Goal: Task Accomplishment & Management: Use online tool/utility

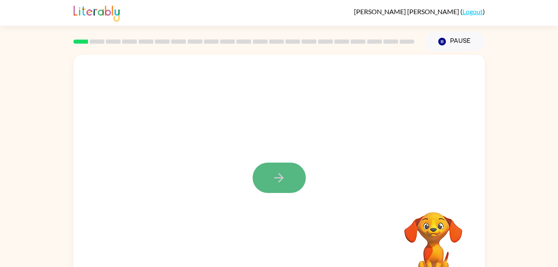
click at [292, 179] on button "button" at bounding box center [279, 178] width 53 height 30
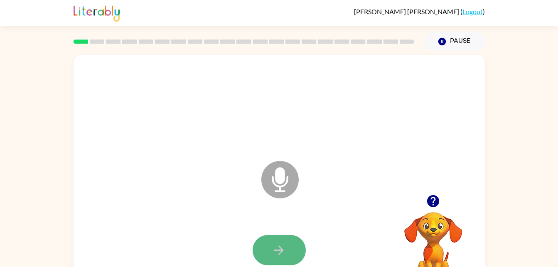
click at [291, 253] on button "button" at bounding box center [279, 250] width 53 height 30
click at [295, 241] on button "button" at bounding box center [279, 250] width 53 height 30
click at [287, 248] on button "button" at bounding box center [279, 250] width 53 height 30
click at [286, 254] on button "button" at bounding box center [279, 250] width 53 height 30
click at [290, 254] on button "button" at bounding box center [279, 250] width 53 height 30
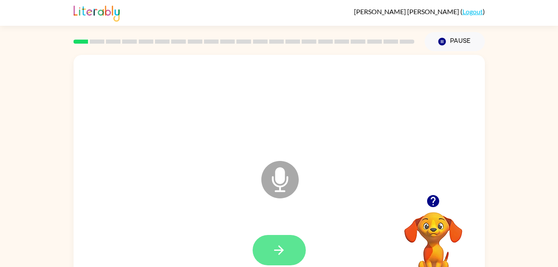
click at [275, 259] on button "button" at bounding box center [279, 250] width 53 height 30
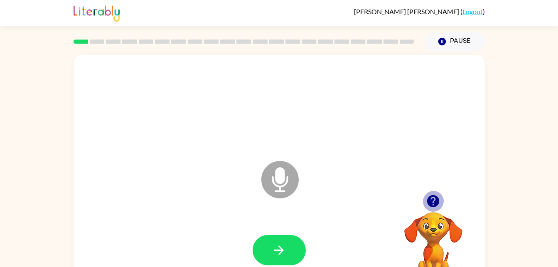
click at [439, 202] on icon "button" at bounding box center [433, 201] width 15 height 15
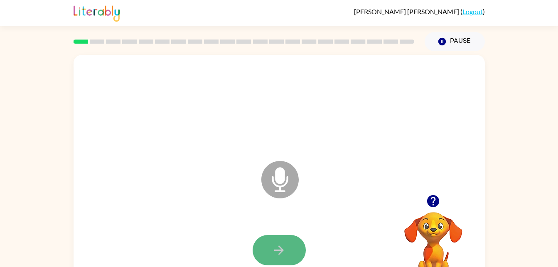
click at [285, 251] on icon "button" at bounding box center [279, 250] width 15 height 15
click at [280, 261] on button "button" at bounding box center [279, 250] width 53 height 30
click at [288, 245] on button "button" at bounding box center [279, 250] width 53 height 30
click at [277, 254] on icon "button" at bounding box center [279, 250] width 15 height 15
click at [275, 246] on icon "button" at bounding box center [279, 250] width 15 height 15
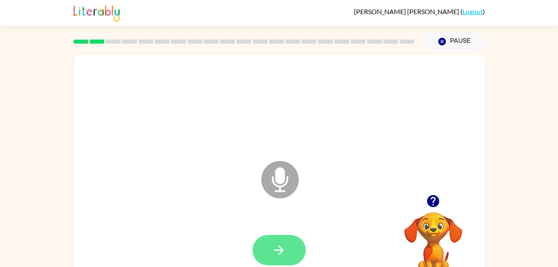
click at [283, 246] on icon "button" at bounding box center [279, 250] width 15 height 15
drag, startPoint x: 384, startPoint y: 145, endPoint x: 377, endPoint y: 149, distance: 8.2
click at [377, 149] on div "Microphone The Microphone is here when it is your turn to talk" at bounding box center [259, 159] width 355 height 30
click at [296, 251] on button "button" at bounding box center [279, 250] width 53 height 30
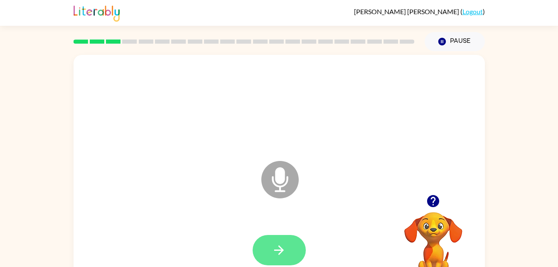
click at [276, 245] on icon "button" at bounding box center [279, 250] width 15 height 15
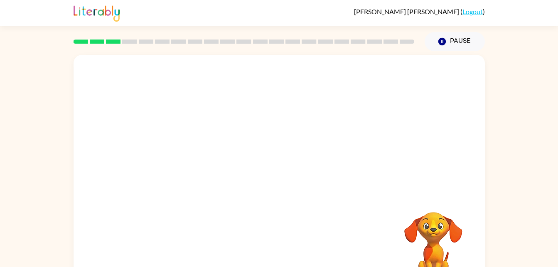
click at [276, 245] on div at bounding box center [279, 250] width 395 height 68
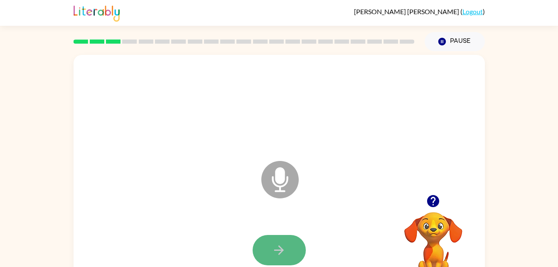
click at [294, 244] on button "button" at bounding box center [279, 250] width 53 height 30
click at [279, 260] on button "button" at bounding box center [279, 250] width 53 height 30
click at [296, 242] on button "button" at bounding box center [279, 250] width 53 height 30
click at [286, 250] on button "button" at bounding box center [279, 250] width 53 height 30
click at [288, 249] on button "button" at bounding box center [279, 250] width 53 height 30
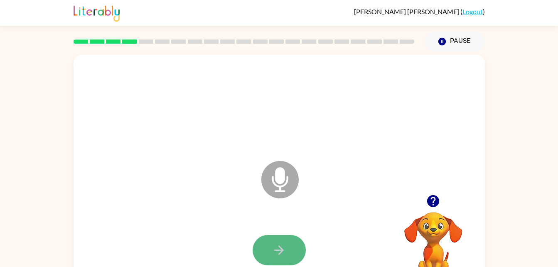
click at [289, 254] on button "button" at bounding box center [279, 250] width 53 height 30
click at [283, 258] on button "button" at bounding box center [279, 250] width 53 height 30
click at [278, 243] on icon "button" at bounding box center [279, 250] width 15 height 15
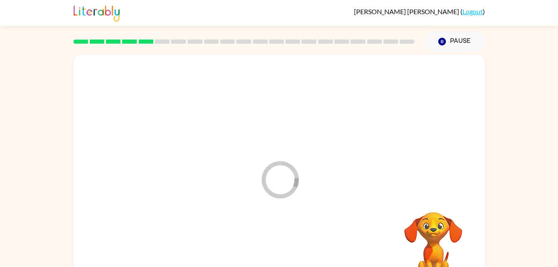
click at [349, 204] on div "Loader Your response is being sent to our graders" at bounding box center [279, 173] width 411 height 237
click at [424, 167] on div at bounding box center [259, 159] width 355 height 30
click at [441, 157] on div at bounding box center [279, 173] width 411 height 237
click at [368, 180] on div at bounding box center [279, 173] width 411 height 237
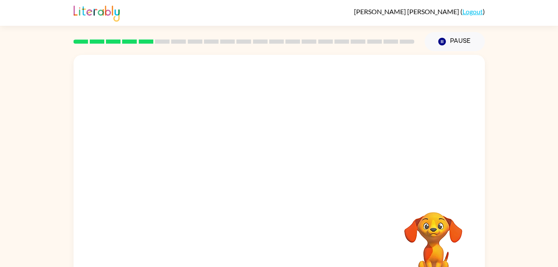
click at [309, 228] on div at bounding box center [279, 250] width 395 height 68
drag, startPoint x: 309, startPoint y: 228, endPoint x: 428, endPoint y: 142, distance: 146.7
click at [428, 142] on div at bounding box center [279, 173] width 411 height 237
click at [434, 230] on video "Your browser must support playing .mp4 files to use Literably. Please try using…" at bounding box center [433, 240] width 83 height 83
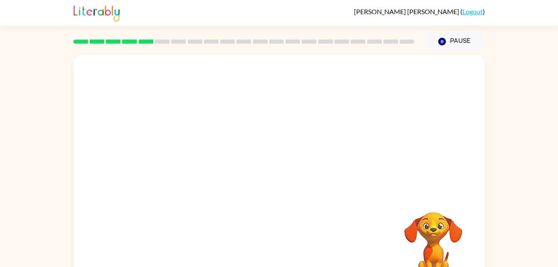
click at [394, 229] on video "Your browser must support playing .mp4 files to use Literably. Please try using…" at bounding box center [433, 240] width 83 height 83
click at [302, 117] on div at bounding box center [279, 105] width 395 height 68
click at [442, 40] on icon "button" at bounding box center [441, 41] width 7 height 7
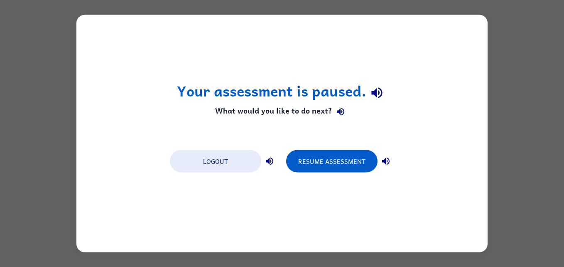
click at [497, 45] on div "Your assessment is paused. What would you like to do next? Logout Resume Assess…" at bounding box center [282, 133] width 564 height 267
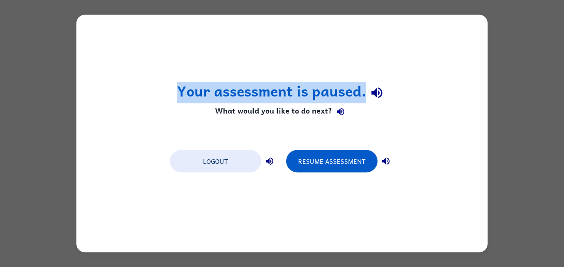
click at [497, 45] on div "Your assessment is paused. What would you like to do next? Logout Resume Assess…" at bounding box center [282, 133] width 564 height 267
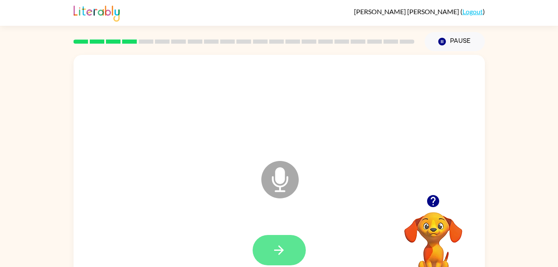
click at [289, 249] on button "button" at bounding box center [279, 250] width 53 height 30
click at [296, 241] on button "button" at bounding box center [279, 250] width 53 height 30
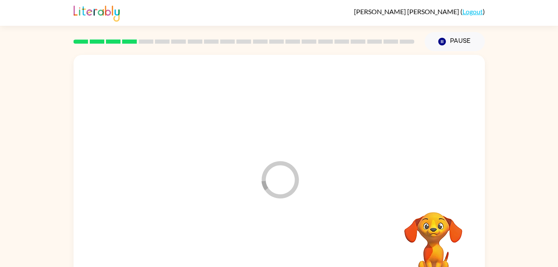
click at [398, 145] on div "Loader Your response is being sent to our graders" at bounding box center [259, 159] width 355 height 30
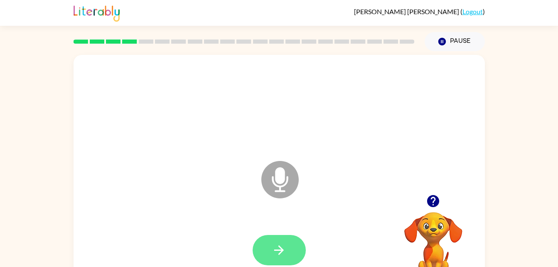
click at [270, 257] on button "button" at bounding box center [279, 250] width 53 height 30
click at [284, 255] on icon "button" at bounding box center [279, 250] width 15 height 15
click at [286, 232] on div at bounding box center [279, 250] width 395 height 68
click at [286, 246] on icon "button" at bounding box center [279, 250] width 15 height 15
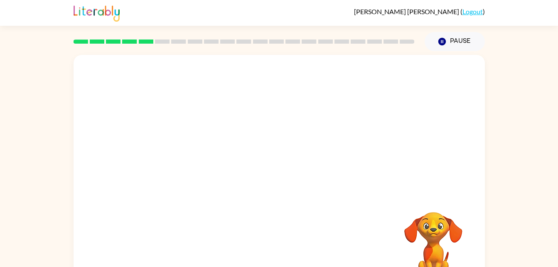
drag, startPoint x: 319, startPoint y: 129, endPoint x: 298, endPoint y: 145, distance: 26.2
click at [298, 145] on div at bounding box center [279, 173] width 411 height 237
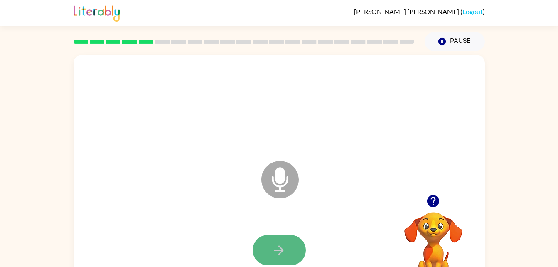
click at [281, 244] on icon "button" at bounding box center [279, 250] width 15 height 15
click at [279, 252] on icon "button" at bounding box center [279, 250] width 15 height 15
click at [279, 257] on button "button" at bounding box center [279, 250] width 53 height 30
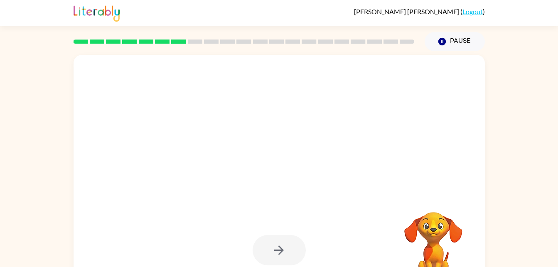
click at [326, 167] on div at bounding box center [259, 159] width 355 height 30
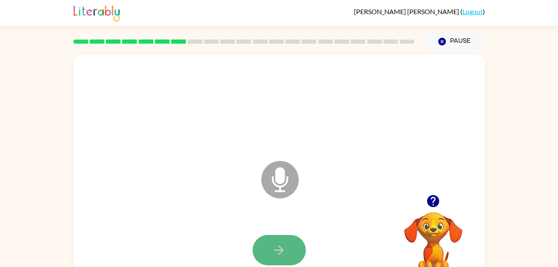
click at [293, 236] on button "button" at bounding box center [279, 250] width 53 height 30
click at [318, 178] on icon "Microphone The Microphone is here when it is your turn to talk" at bounding box center [321, 190] width 125 height 62
click at [295, 247] on button "button" at bounding box center [279, 250] width 53 height 30
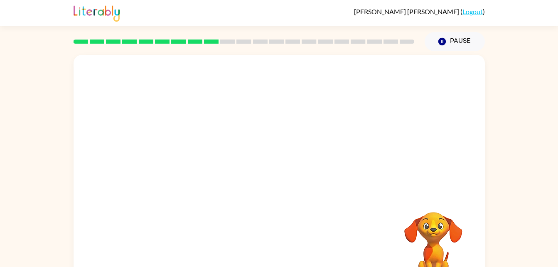
click at [324, 116] on div at bounding box center [279, 125] width 411 height 140
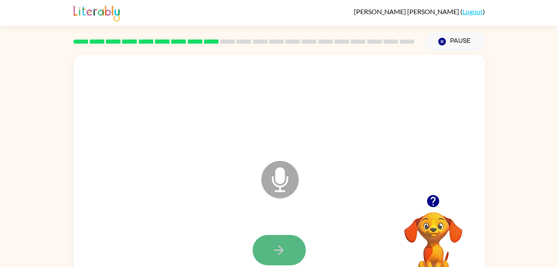
click at [289, 252] on button "button" at bounding box center [279, 250] width 53 height 30
click at [279, 249] on icon "button" at bounding box center [279, 250] width 10 height 10
click at [294, 247] on button "button" at bounding box center [279, 250] width 53 height 30
click at [289, 250] on button "button" at bounding box center [279, 250] width 53 height 30
drag, startPoint x: 331, startPoint y: 179, endPoint x: 332, endPoint y: 224, distance: 44.9
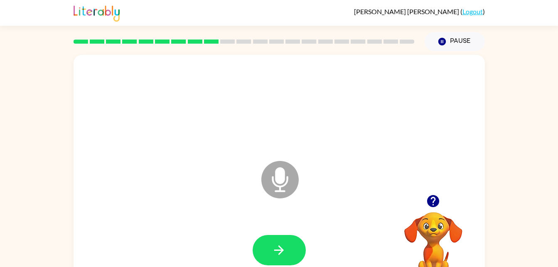
click at [332, 224] on div "Microphone The Microphone is here when it is your turn to talk" at bounding box center [279, 173] width 411 height 237
click at [282, 254] on icon "button" at bounding box center [279, 250] width 15 height 15
click at [287, 251] on button "button" at bounding box center [279, 250] width 53 height 30
click at [275, 253] on icon "button" at bounding box center [279, 250] width 15 height 15
click at [266, 252] on button "button" at bounding box center [279, 250] width 53 height 30
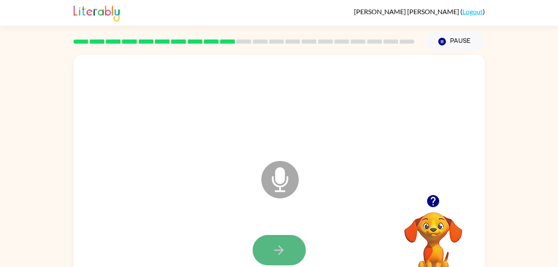
click at [299, 248] on button "button" at bounding box center [279, 250] width 53 height 30
click at [283, 248] on icon "button" at bounding box center [279, 250] width 15 height 15
click at [292, 235] on button "button" at bounding box center [279, 250] width 53 height 30
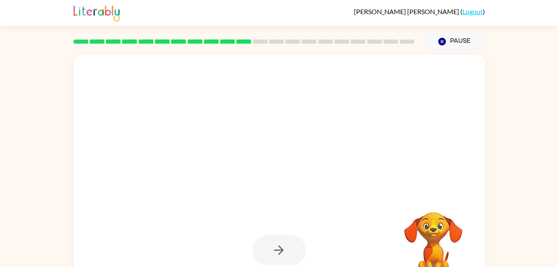
click at [316, 159] on div at bounding box center [259, 159] width 355 height 30
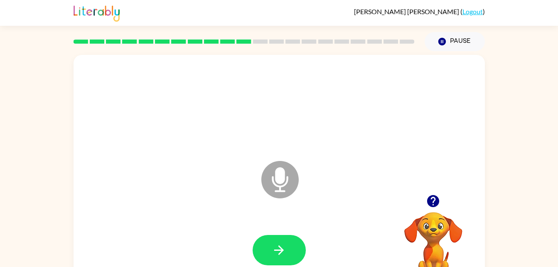
drag, startPoint x: 316, startPoint y: 159, endPoint x: 300, endPoint y: 132, distance: 31.7
click at [300, 132] on div "Microphone The Microphone is here when it is your turn to talk" at bounding box center [279, 173] width 411 height 237
click at [283, 251] on icon "button" at bounding box center [279, 250] width 10 height 10
click at [300, 250] on button "button" at bounding box center [279, 250] width 53 height 30
click at [283, 236] on button "button" at bounding box center [279, 250] width 53 height 30
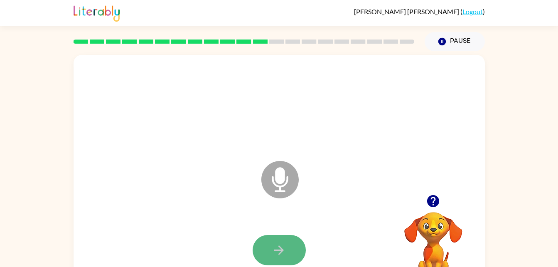
click at [291, 243] on button "button" at bounding box center [279, 250] width 53 height 30
click at [279, 266] on div at bounding box center [279, 250] width 395 height 68
click at [280, 251] on icon "button" at bounding box center [279, 250] width 15 height 15
click at [292, 250] on button "button" at bounding box center [279, 250] width 53 height 30
click at [291, 250] on button "button" at bounding box center [279, 250] width 53 height 30
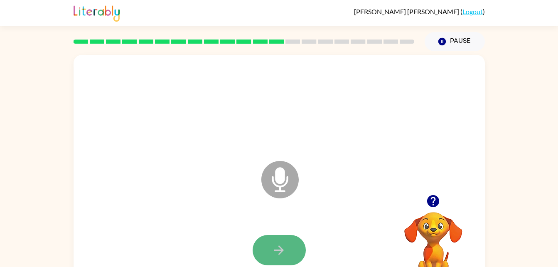
click at [291, 250] on button "button" at bounding box center [279, 250] width 53 height 30
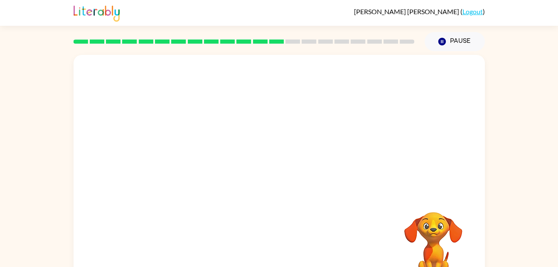
click at [294, 155] on div at bounding box center [279, 178] width 395 height 68
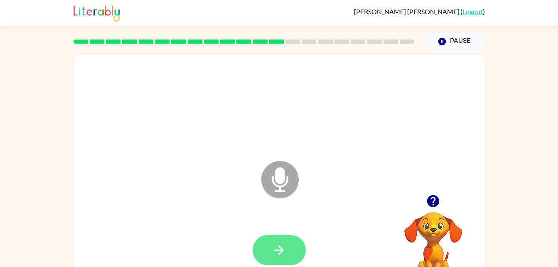
click at [283, 246] on icon "button" at bounding box center [279, 250] width 15 height 15
click at [284, 238] on button "button" at bounding box center [279, 250] width 53 height 30
click at [293, 253] on button "button" at bounding box center [279, 250] width 53 height 30
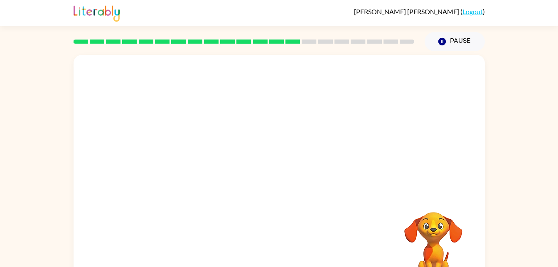
drag, startPoint x: 311, startPoint y: 153, endPoint x: 300, endPoint y: 160, distance: 13.0
click at [300, 160] on div at bounding box center [259, 159] width 355 height 30
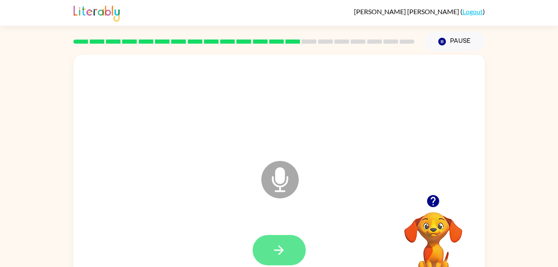
click at [279, 261] on button "button" at bounding box center [279, 250] width 53 height 30
click at [291, 246] on button "button" at bounding box center [279, 250] width 53 height 30
click at [329, 175] on icon "Microphone The Microphone is here when it is your turn to talk" at bounding box center [321, 190] width 125 height 62
click at [284, 251] on icon "button" at bounding box center [279, 250] width 15 height 15
click at [276, 245] on icon "button" at bounding box center [279, 250] width 15 height 15
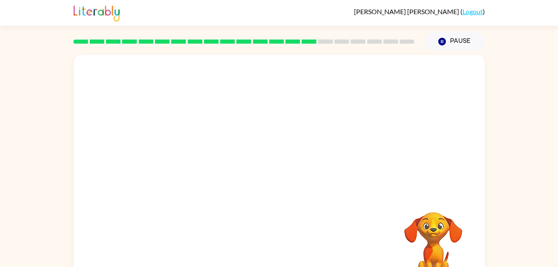
click at [280, 241] on div at bounding box center [279, 250] width 395 height 68
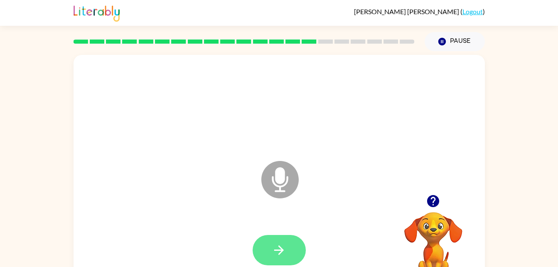
click at [276, 253] on icon "button" at bounding box center [279, 250] width 15 height 15
click at [284, 241] on button "button" at bounding box center [279, 250] width 53 height 30
click at [282, 253] on icon "button" at bounding box center [279, 250] width 15 height 15
click at [249, 115] on div at bounding box center [279, 105] width 395 height 68
click at [293, 237] on button "button" at bounding box center [279, 250] width 53 height 30
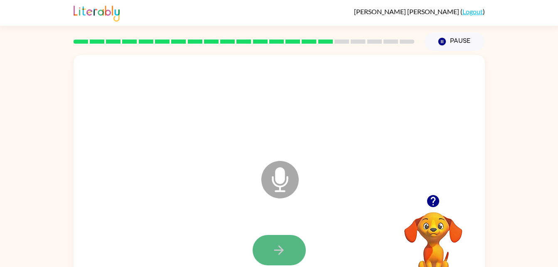
click at [287, 246] on button "button" at bounding box center [279, 250] width 53 height 30
click at [273, 241] on button "button" at bounding box center [279, 250] width 53 height 30
click at [366, 199] on icon "Microphone The Microphone is here when it is your turn to talk" at bounding box center [321, 190] width 125 height 62
click at [270, 252] on button "button" at bounding box center [279, 250] width 53 height 30
click at [264, 248] on button "button" at bounding box center [279, 250] width 53 height 30
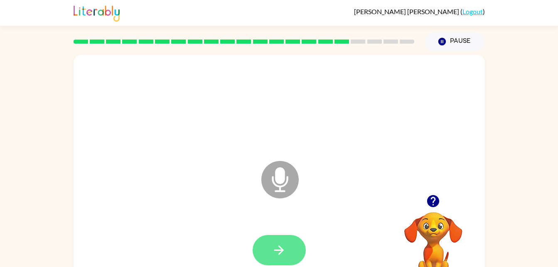
click at [293, 239] on button "button" at bounding box center [279, 250] width 53 height 30
click at [283, 243] on icon "button" at bounding box center [279, 250] width 15 height 15
click at [273, 248] on icon "button" at bounding box center [279, 250] width 15 height 15
click at [292, 243] on button "button" at bounding box center [279, 250] width 53 height 30
click at [436, 201] on icon "button" at bounding box center [433, 201] width 12 height 12
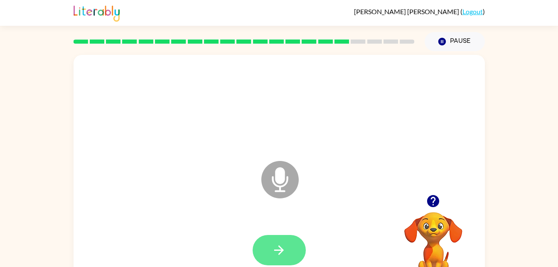
click at [290, 239] on button "button" at bounding box center [279, 250] width 53 height 30
click at [282, 256] on icon "button" at bounding box center [279, 250] width 15 height 15
click at [288, 248] on button "button" at bounding box center [279, 250] width 53 height 30
click at [280, 265] on button "button" at bounding box center [279, 250] width 53 height 30
click at [293, 240] on button "button" at bounding box center [279, 250] width 53 height 30
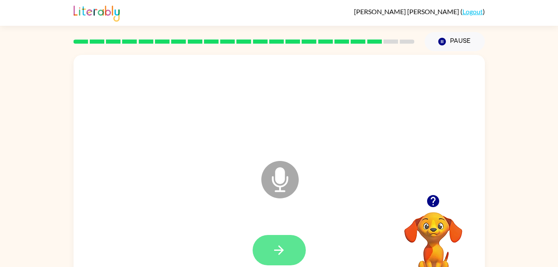
click at [288, 246] on button "button" at bounding box center [279, 250] width 53 height 30
click at [299, 248] on button "button" at bounding box center [279, 250] width 53 height 30
click at [297, 254] on button "button" at bounding box center [279, 250] width 53 height 30
click at [303, 241] on div at bounding box center [279, 250] width 53 height 30
click at [287, 249] on button "button" at bounding box center [279, 250] width 53 height 30
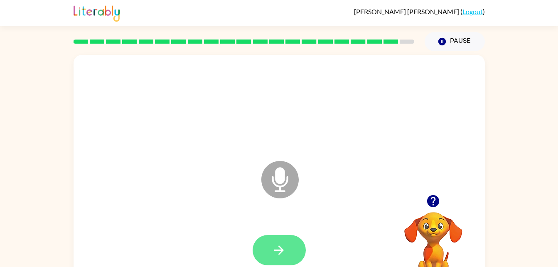
click at [293, 246] on button "button" at bounding box center [279, 250] width 53 height 30
click at [273, 254] on icon "button" at bounding box center [279, 250] width 15 height 15
click at [277, 246] on icon "button" at bounding box center [279, 250] width 15 height 15
click at [280, 246] on icon "button" at bounding box center [279, 250] width 15 height 15
